Goal: Task Accomplishment & Management: Complete application form

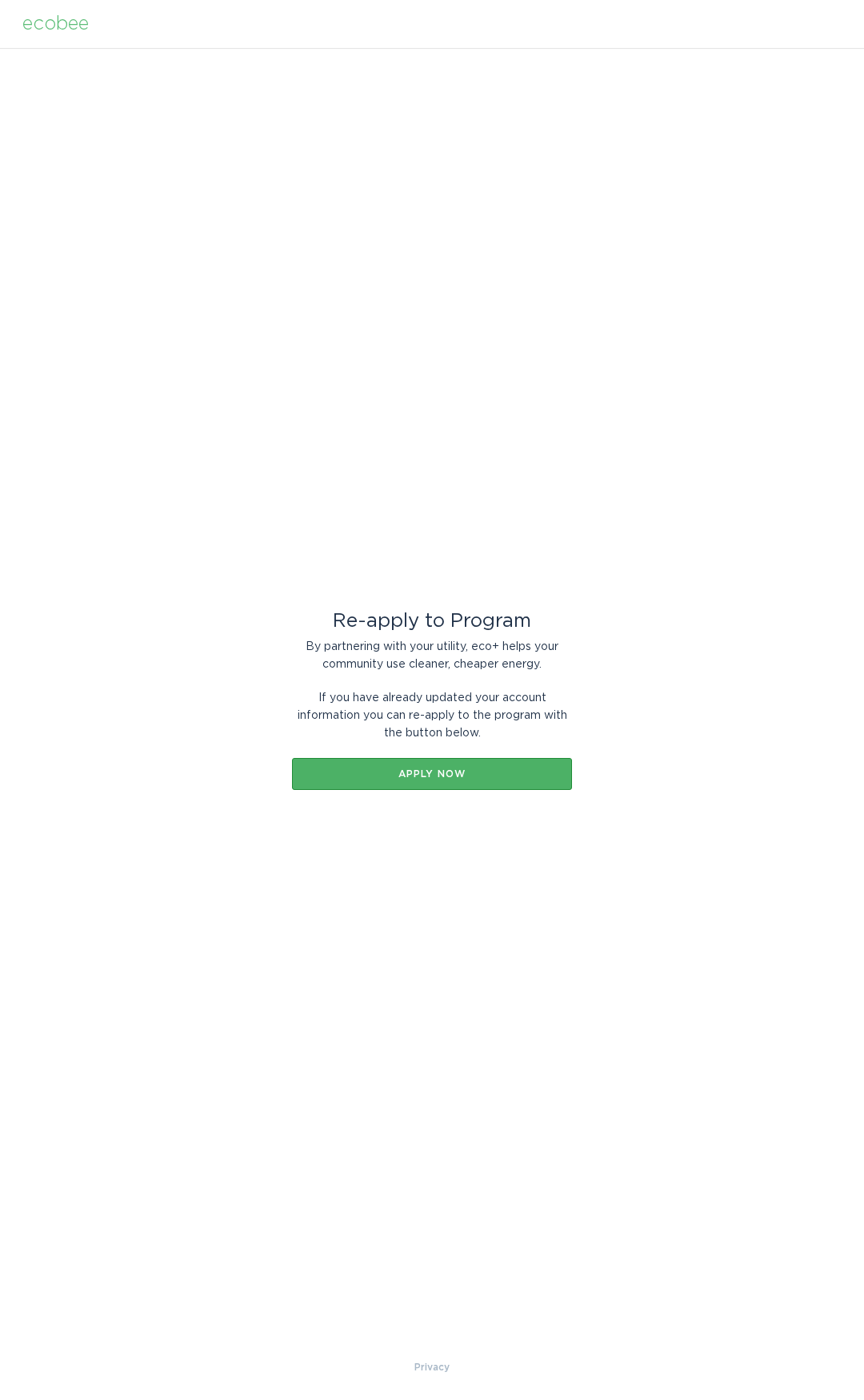
click at [463, 782] on button "Apply now" at bounding box center [432, 774] width 280 height 32
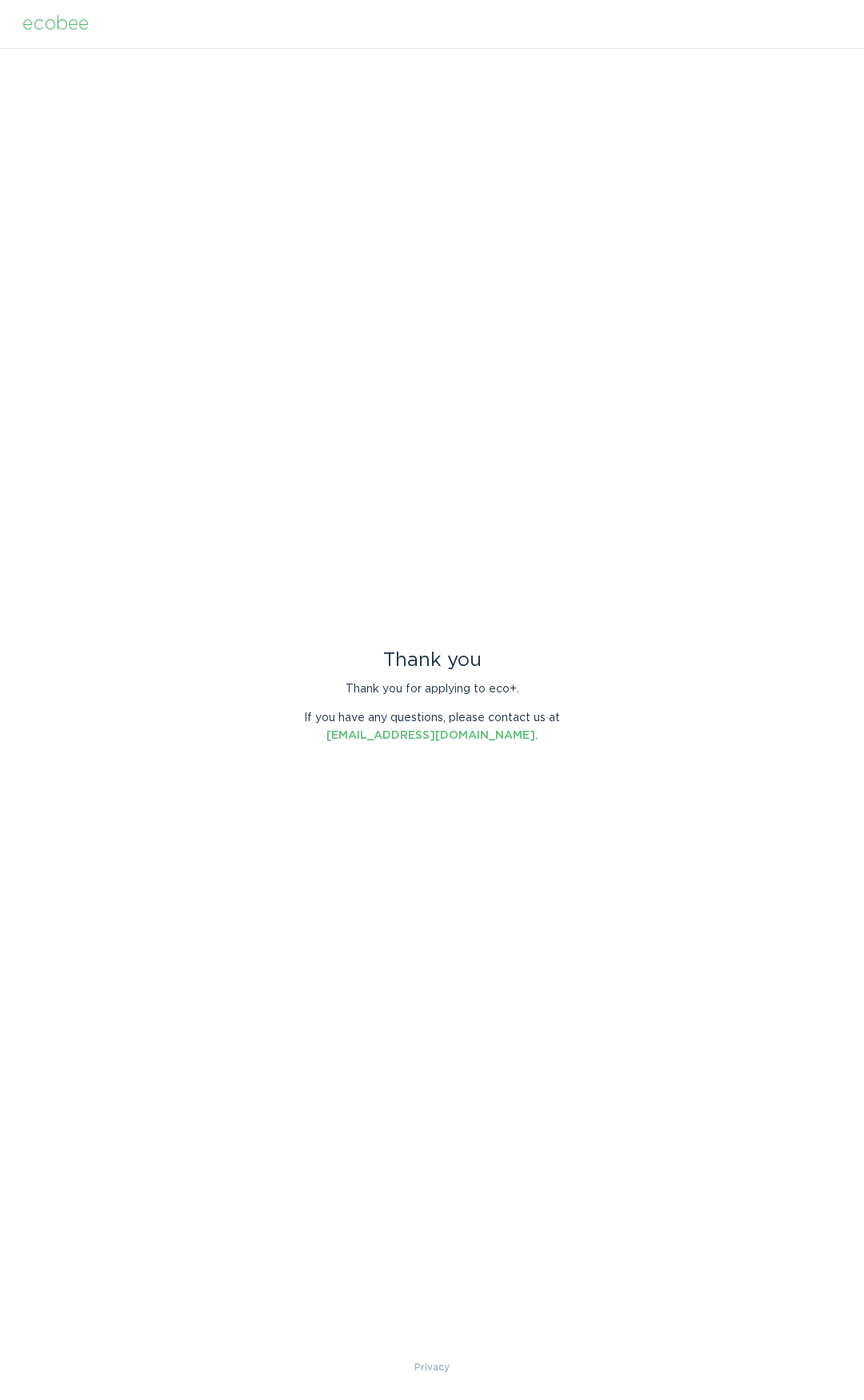
click at [77, 24] on div "ecobee" at bounding box center [55, 24] width 66 height 18
click at [76, 33] on div "ecobee" at bounding box center [55, 24] width 66 height 18
